Goal: Information Seeking & Learning: Check status

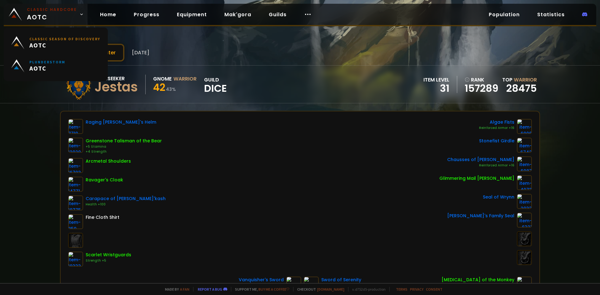
drag, startPoint x: 71, startPoint y: 12, endPoint x: 71, endPoint y: 16, distance: 3.8
click at [71, 12] on span "Classic Hardcore AOTC" at bounding box center [52, 14] width 50 height 15
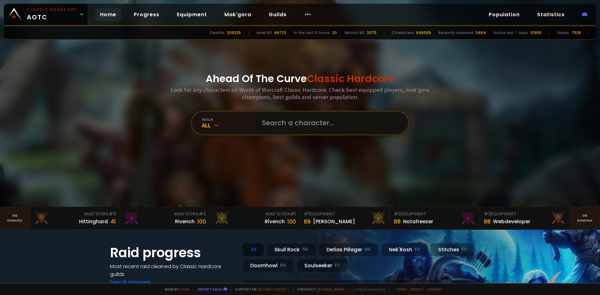
click at [298, 123] on input "text" at bounding box center [329, 123] width 142 height 22
type input "[PERSON_NAME]"
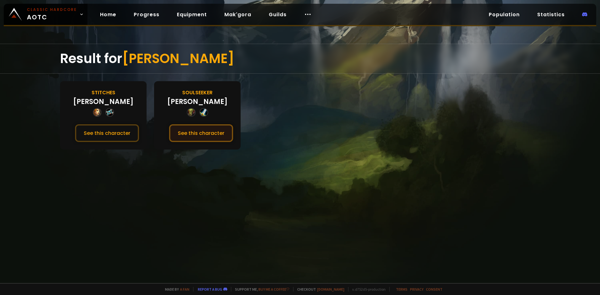
click at [215, 132] on button "See this character" at bounding box center [201, 133] width 64 height 18
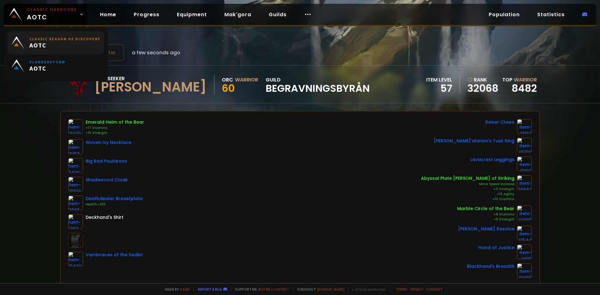
drag, startPoint x: 18, startPoint y: 9, endPoint x: 67, endPoint y: 33, distance: 54.9
click at [18, 9] on img at bounding box center [15, 14] width 13 height 13
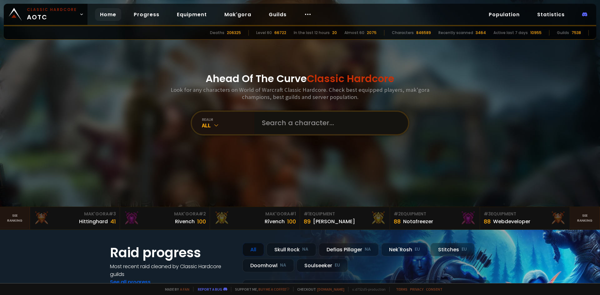
click at [271, 121] on input "text" at bounding box center [329, 123] width 142 height 22
type input "sooly"
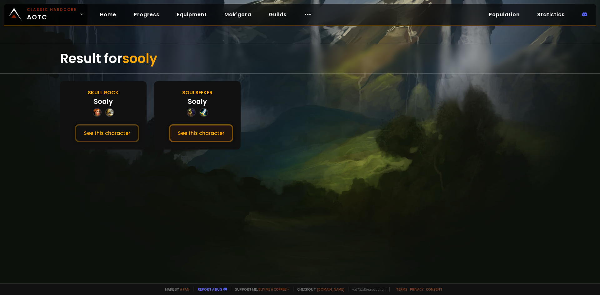
click at [231, 137] on button "See this character" at bounding box center [201, 133] width 64 height 18
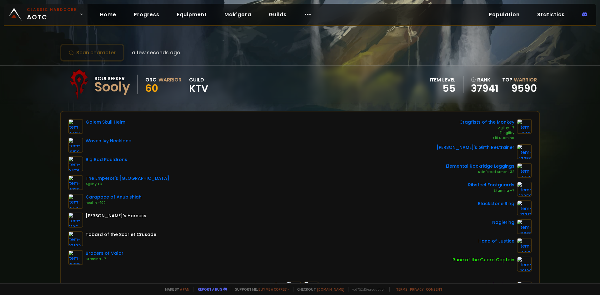
click at [69, 10] on small "Classic Hardcore" at bounding box center [52, 10] width 50 height 6
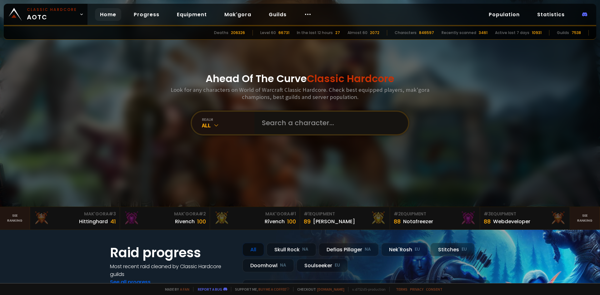
click at [306, 127] on input "text" at bounding box center [329, 123] width 142 height 22
type input "evickk"
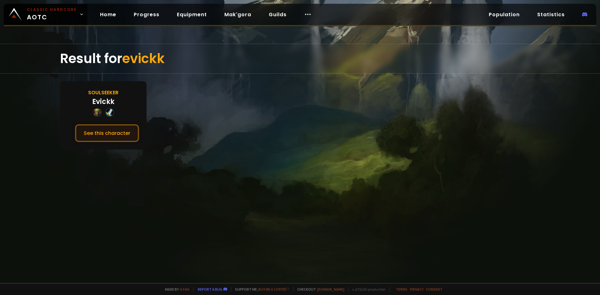
click at [137, 131] on button "See this character" at bounding box center [107, 133] width 64 height 18
